Goal: Information Seeking & Learning: Learn about a topic

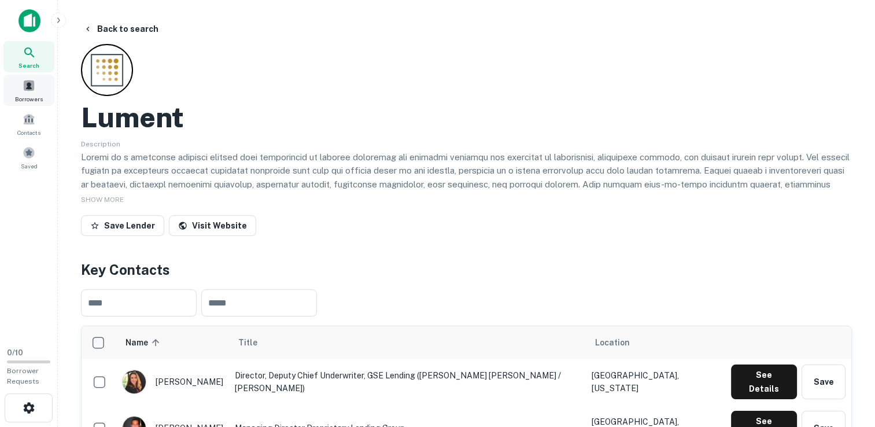
click at [21, 90] on div "Borrowers" at bounding box center [28, 90] width 51 height 31
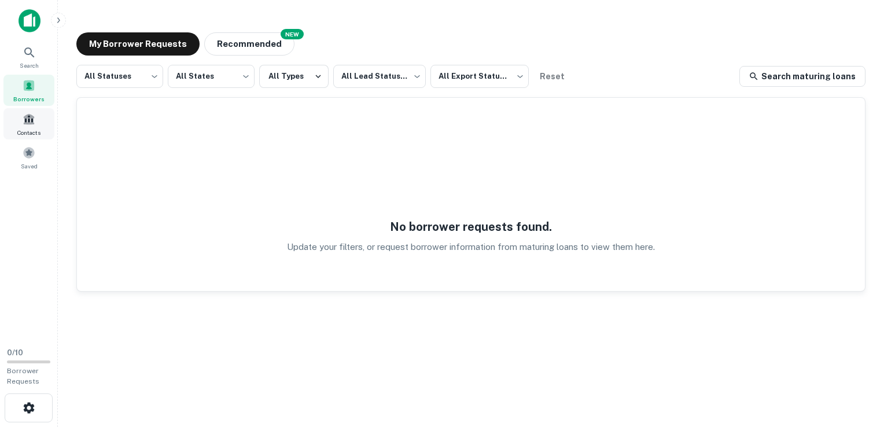
click at [20, 131] on span "Contacts" at bounding box center [28, 132] width 23 height 9
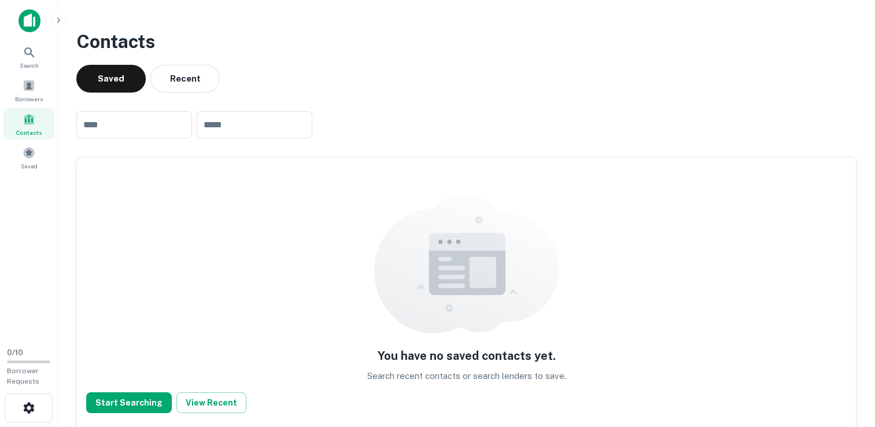
click at [27, 23] on img at bounding box center [30, 20] width 22 height 23
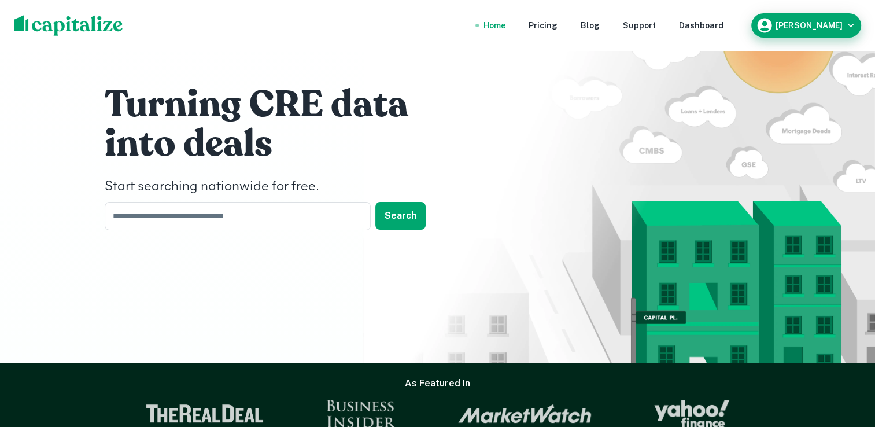
click at [821, 34] on div "Jorge Zamudio" at bounding box center [806, 25] width 101 height 17
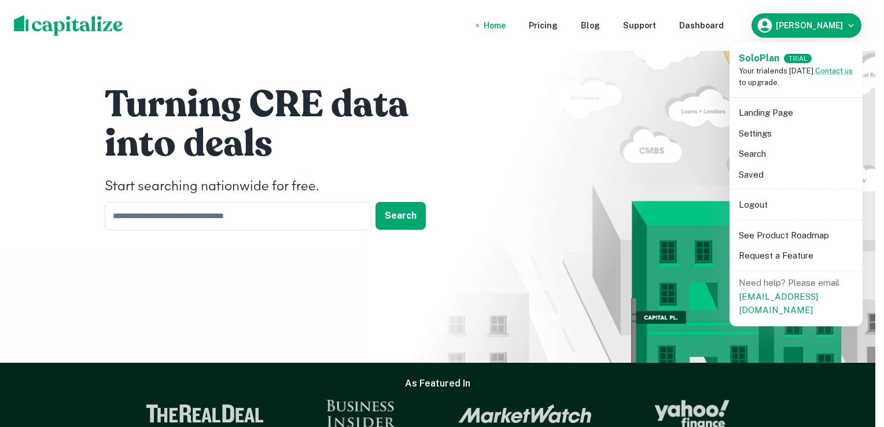
click at [787, 121] on li "Landing Page" at bounding box center [796, 112] width 124 height 21
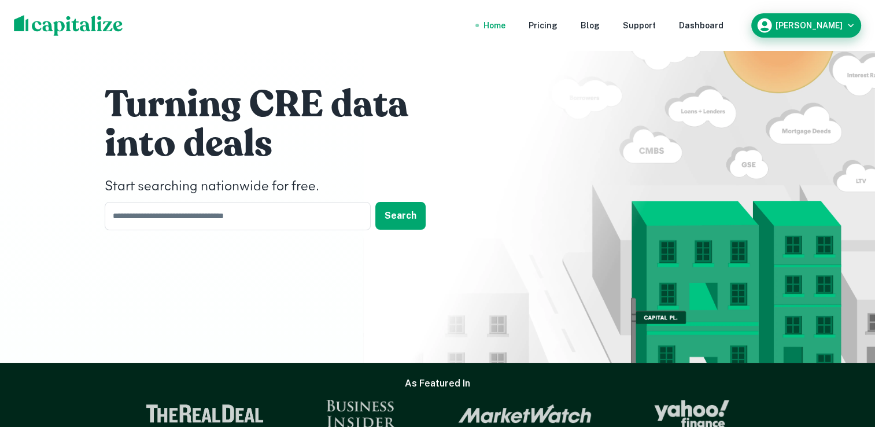
click at [817, 25] on h6 "Jorge Zamudio" at bounding box center [809, 25] width 67 height 8
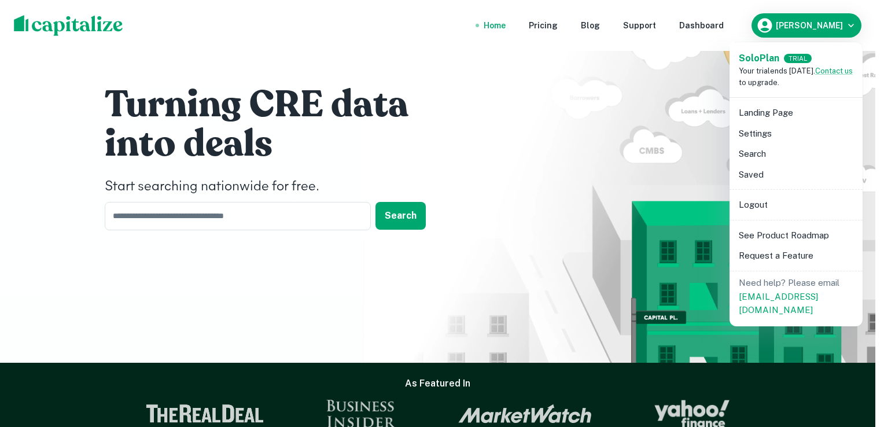
click at [667, 204] on div at bounding box center [442, 213] width 884 height 427
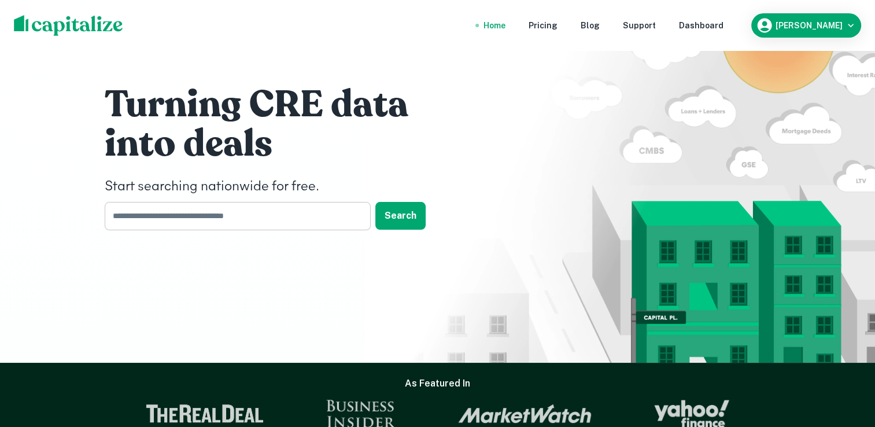
click at [311, 217] on input "text" at bounding box center [234, 216] width 258 height 28
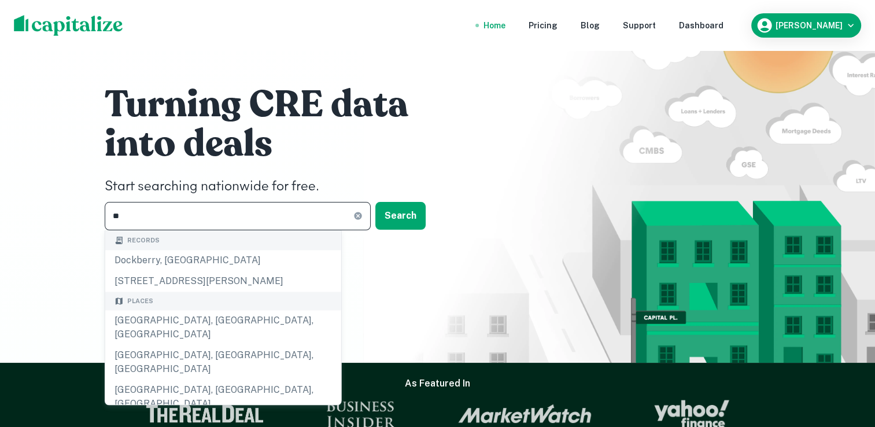
type input "*"
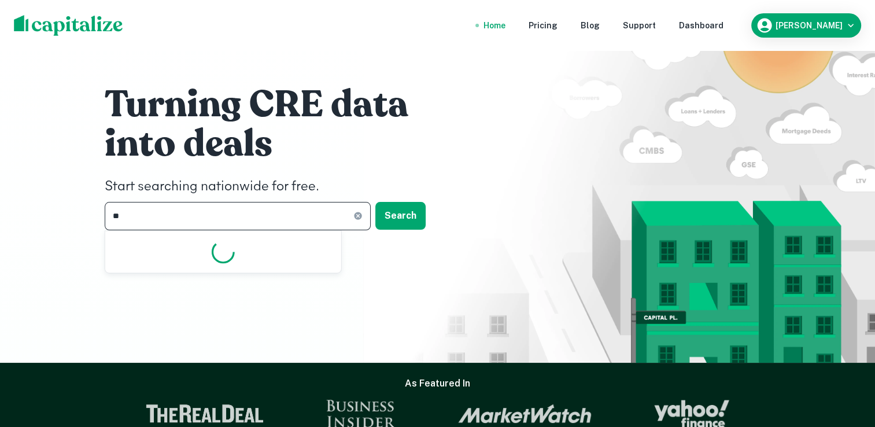
type input "*"
type input "**********"
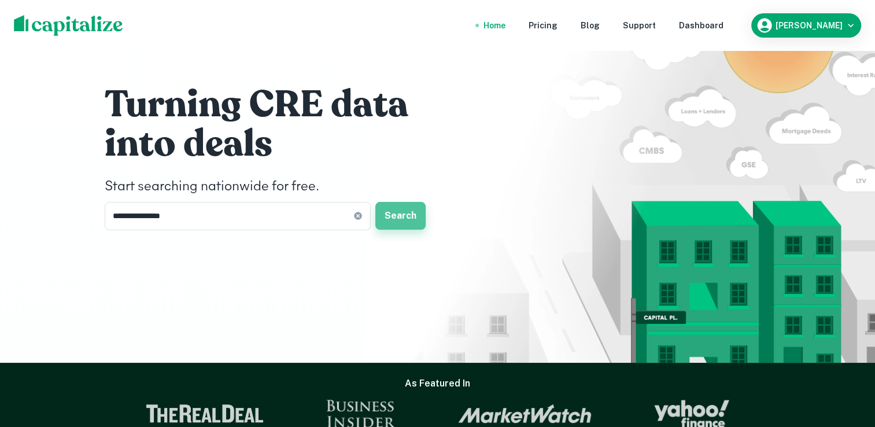
click at [421, 210] on button "Search" at bounding box center [400, 216] width 50 height 28
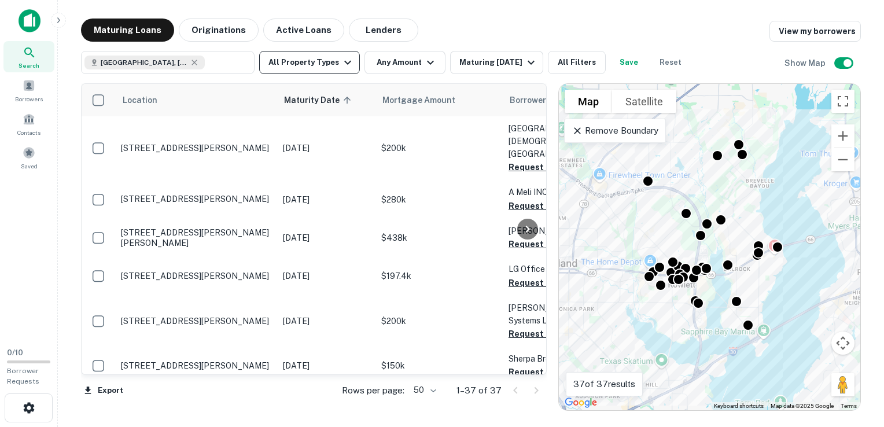
click at [324, 62] on button "All Property Types" at bounding box center [309, 62] width 101 height 23
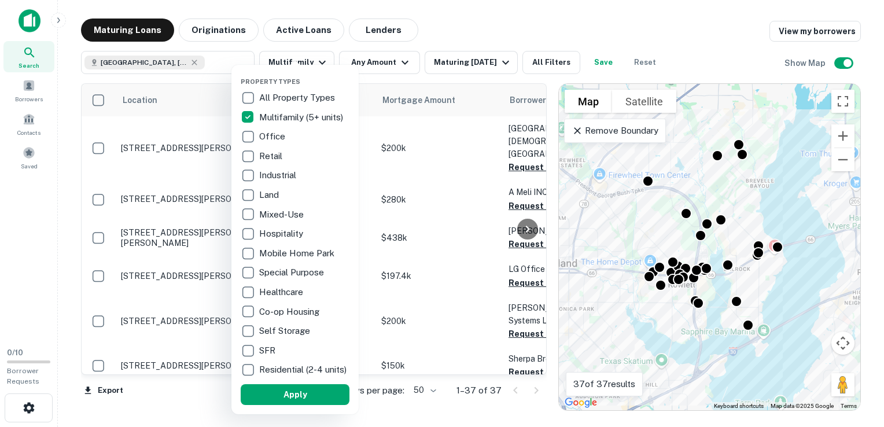
click at [430, 25] on div at bounding box center [442, 213] width 884 height 427
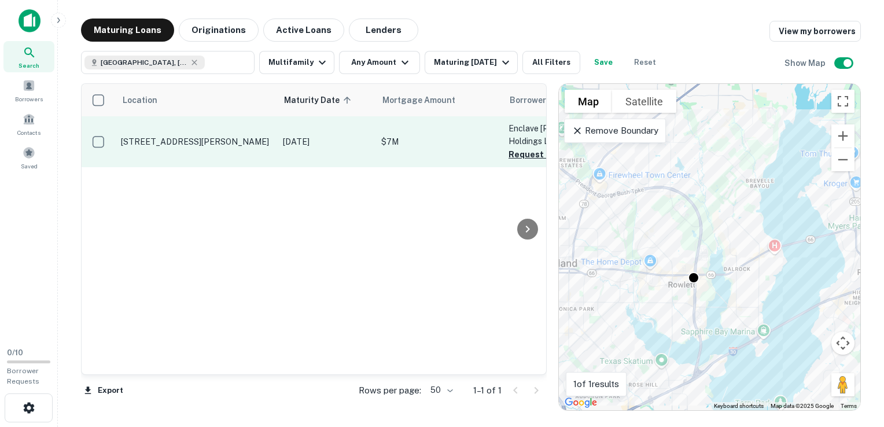
click at [194, 138] on p "4800 Main St Rowlett, TX75088" at bounding box center [196, 142] width 150 height 10
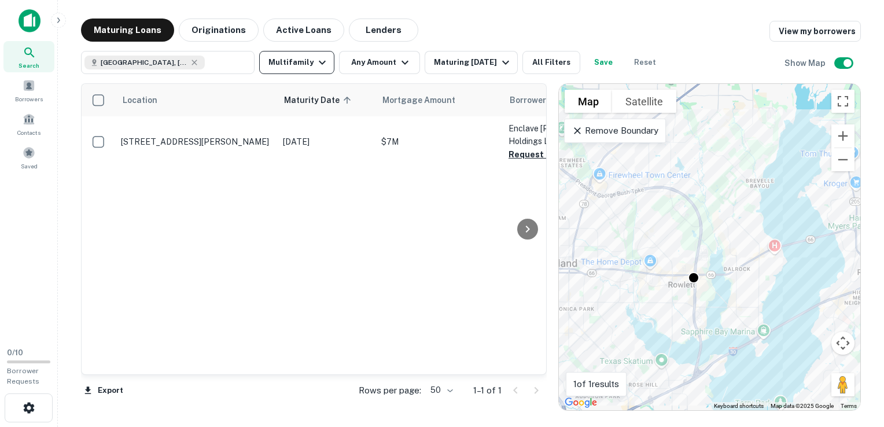
click at [318, 62] on icon "button" at bounding box center [322, 63] width 14 height 14
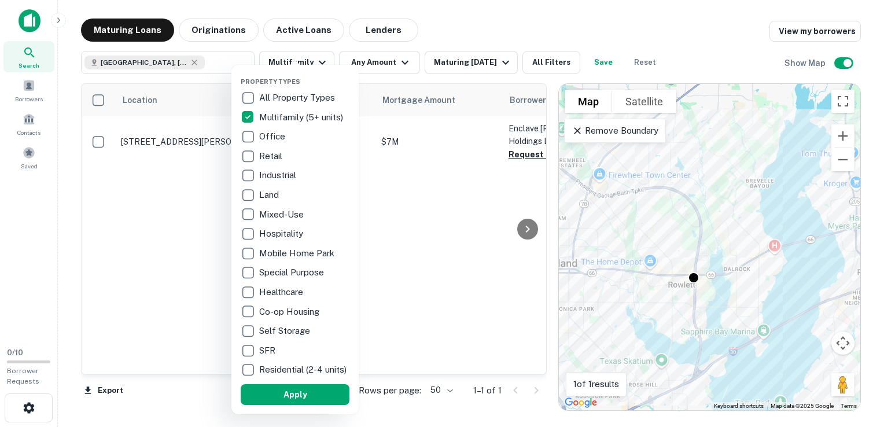
click at [412, 209] on div at bounding box center [442, 213] width 884 height 427
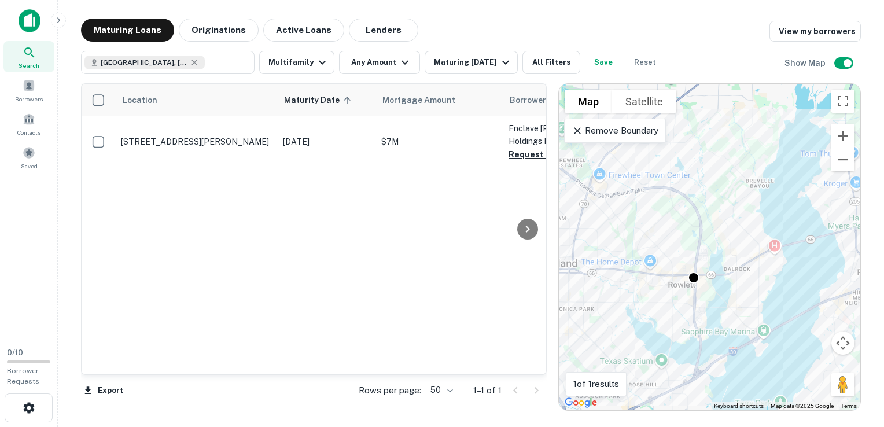
click at [574, 138] on div "Remove Boundary" at bounding box center [614, 131] width 101 height 24
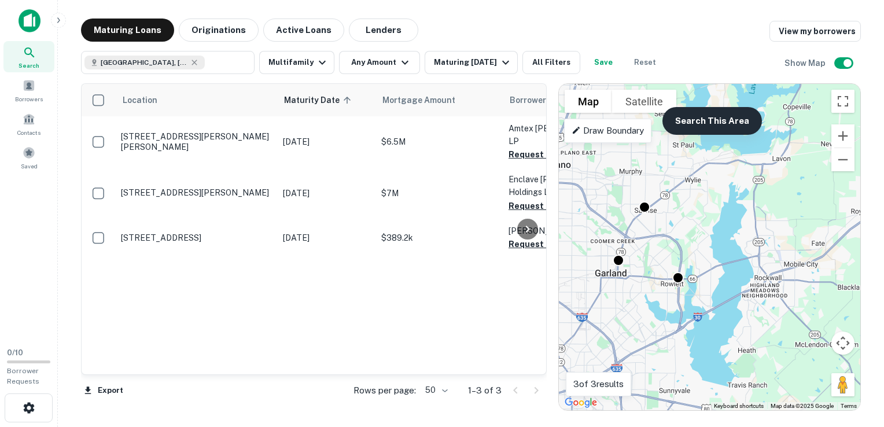
click at [685, 118] on button "Search This Area" at bounding box center [711, 121] width 99 height 28
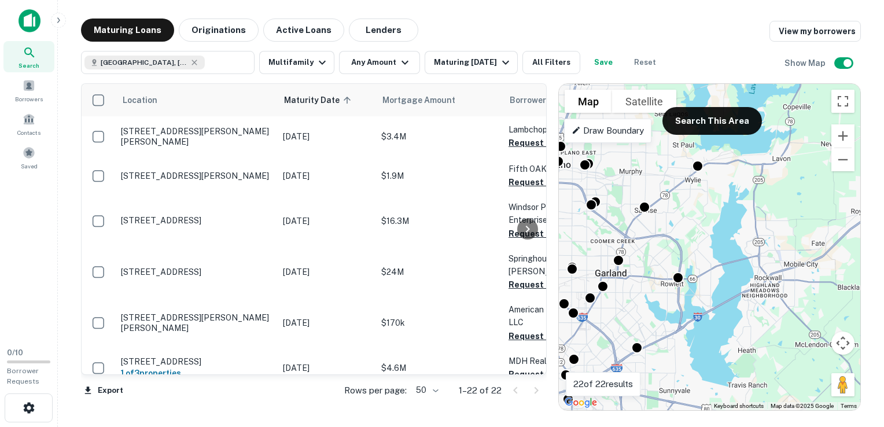
click at [683, 282] on div at bounding box center [678, 278] width 12 height 12
click at [676, 278] on div at bounding box center [678, 276] width 17 height 17
click at [676, 283] on div at bounding box center [678, 276] width 17 height 17
click at [622, 265] on div at bounding box center [619, 261] width 12 height 12
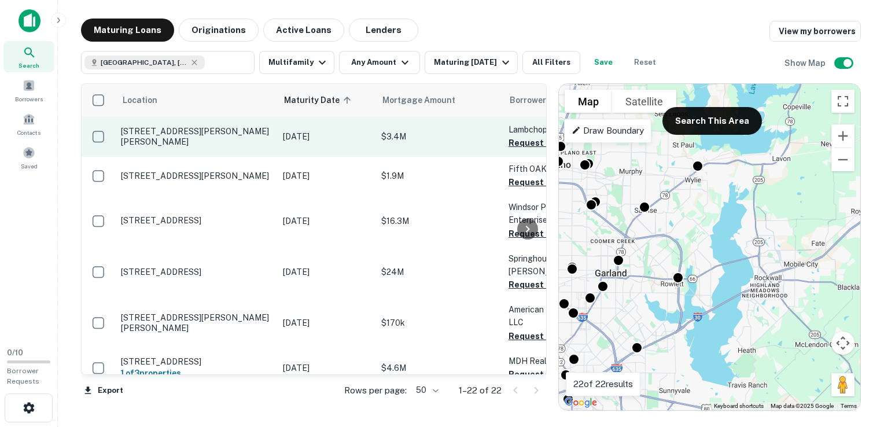
click at [146, 141] on p "1221 W Miller Rd Garland, TX75041" at bounding box center [196, 136] width 150 height 21
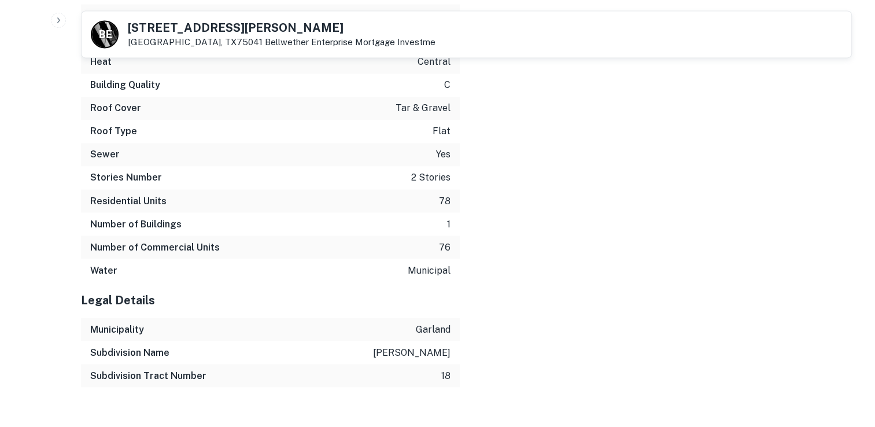
scroll to position [1989, 0]
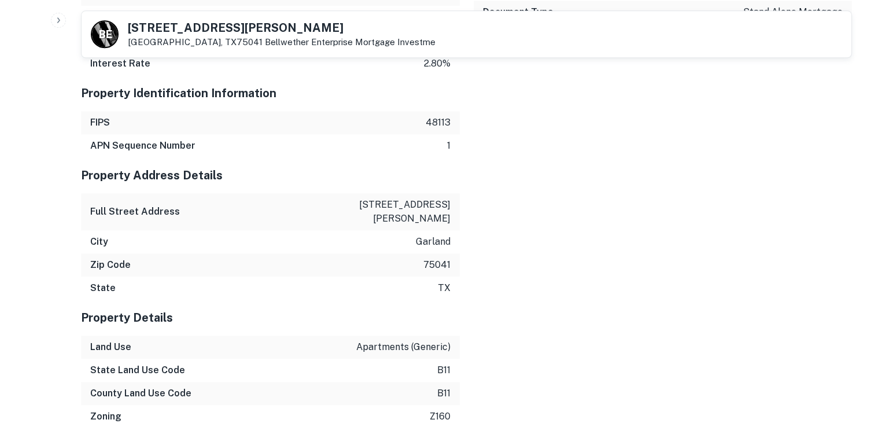
click at [83, 261] on div "Zip Code 75041" at bounding box center [270, 264] width 379 height 23
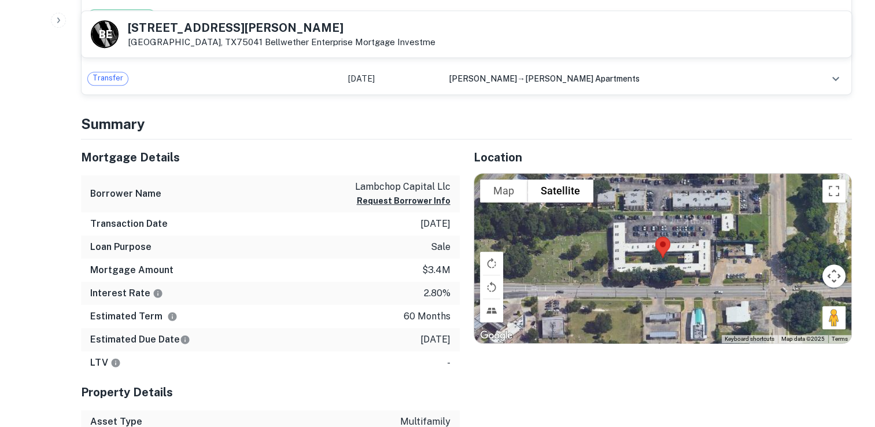
scroll to position [534, 0]
